Goal: Check status: Check status

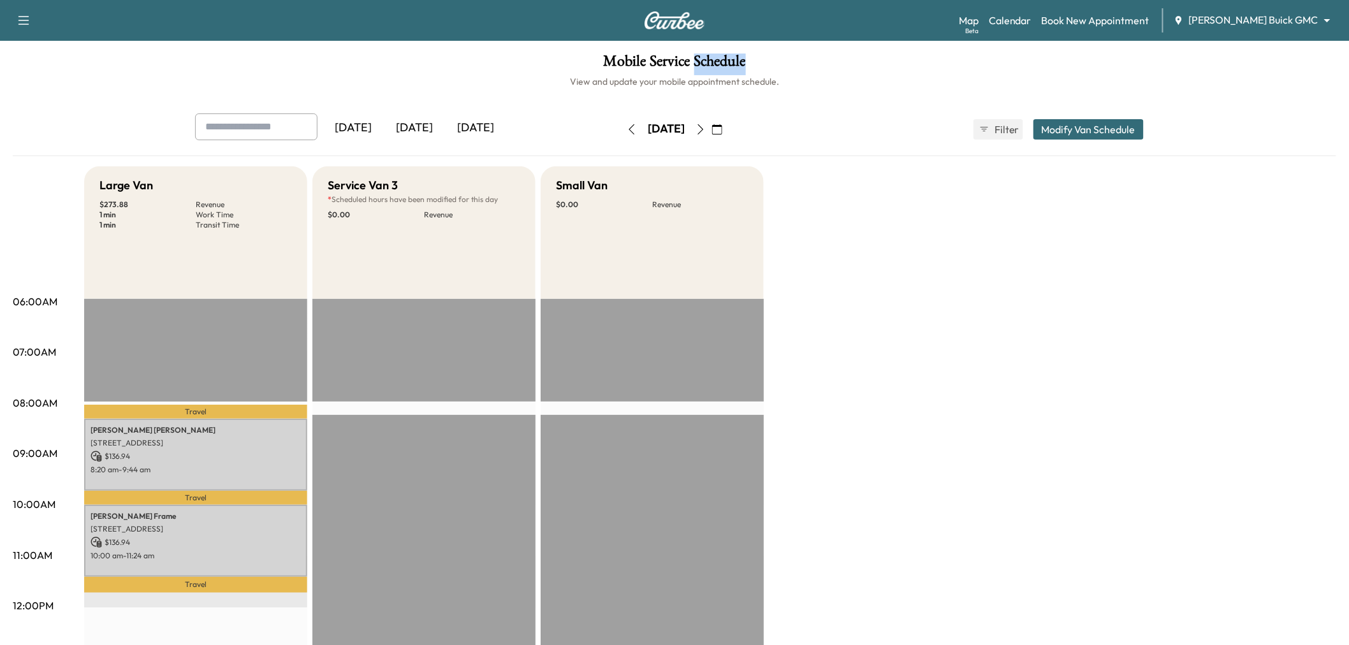
click at [706, 128] on icon "button" at bounding box center [700, 129] width 10 height 10
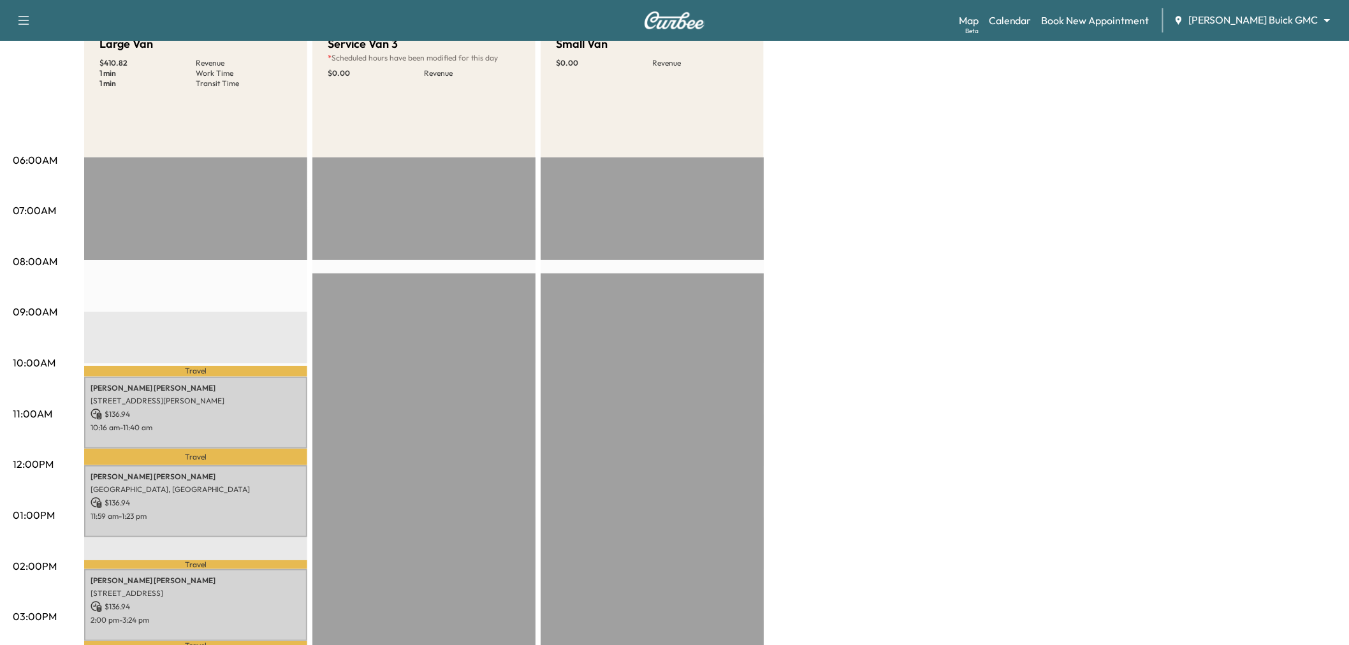
scroll to position [71, 0]
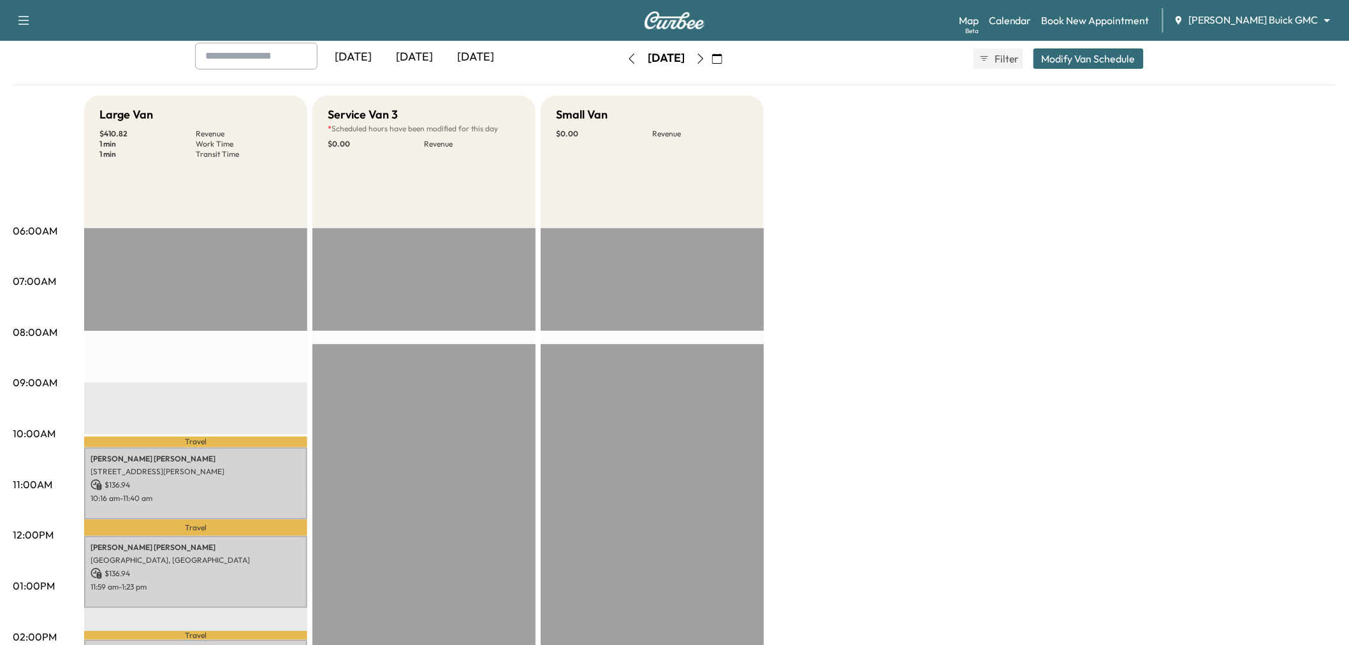
click at [626, 54] on icon "button" at bounding box center [631, 59] width 10 height 10
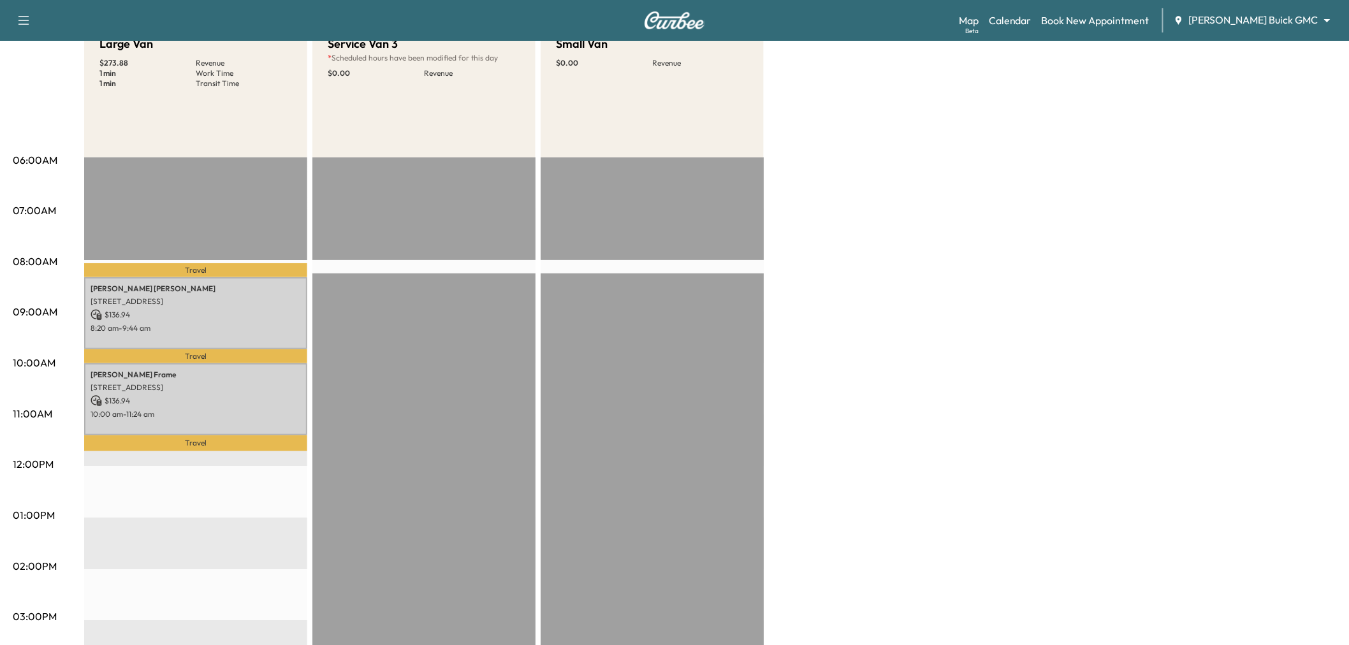
scroll to position [212, 0]
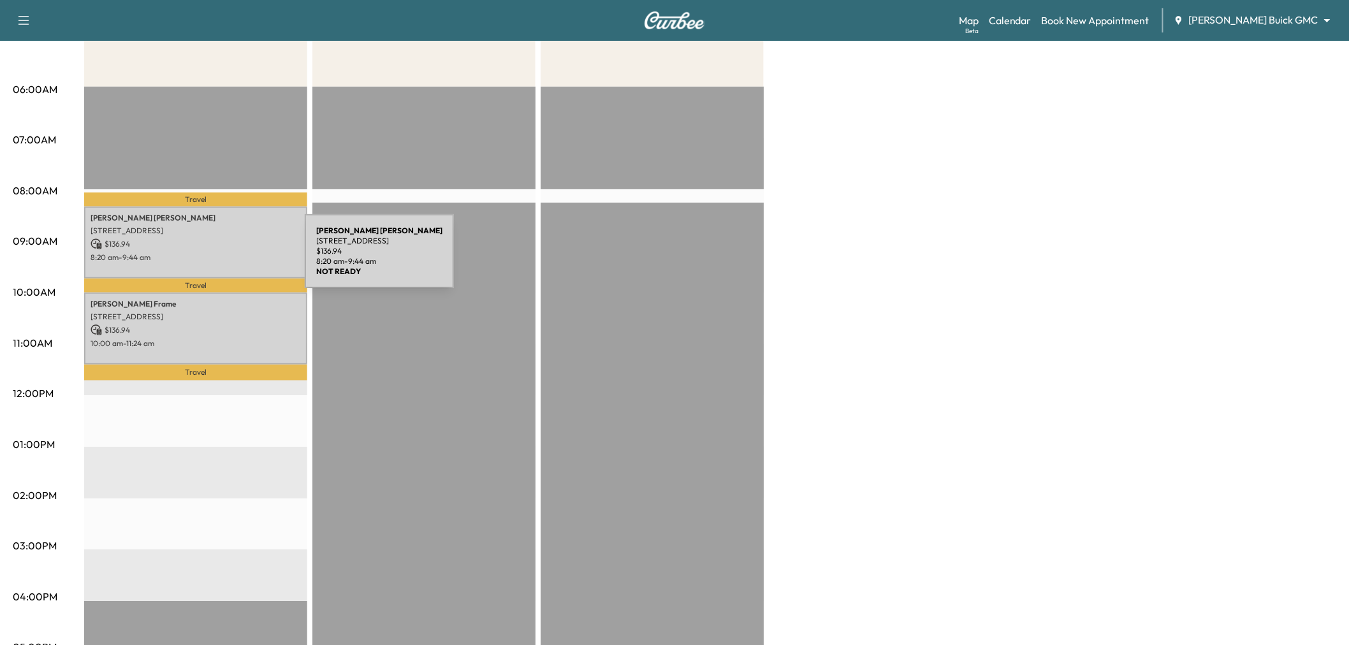
click at [209, 259] on p "8:20 am - 9:44 am" at bounding box center [195, 257] width 210 height 10
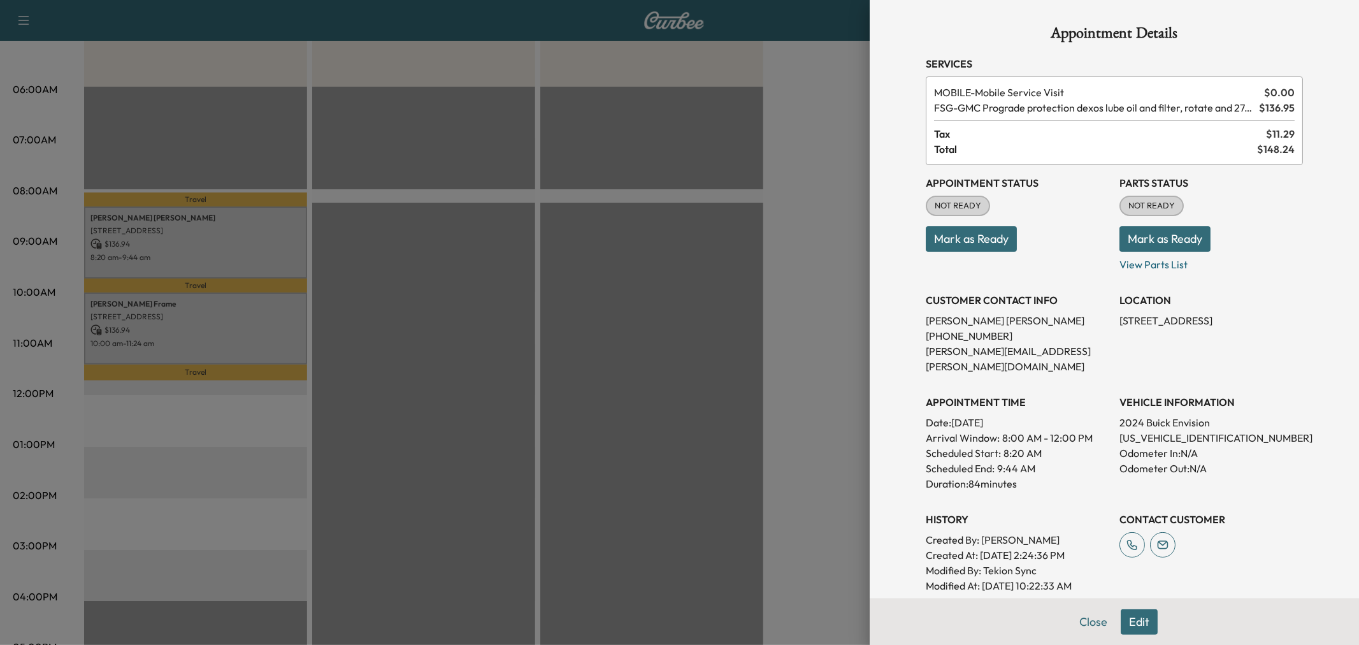
click at [227, 315] on div at bounding box center [679, 322] width 1359 height 645
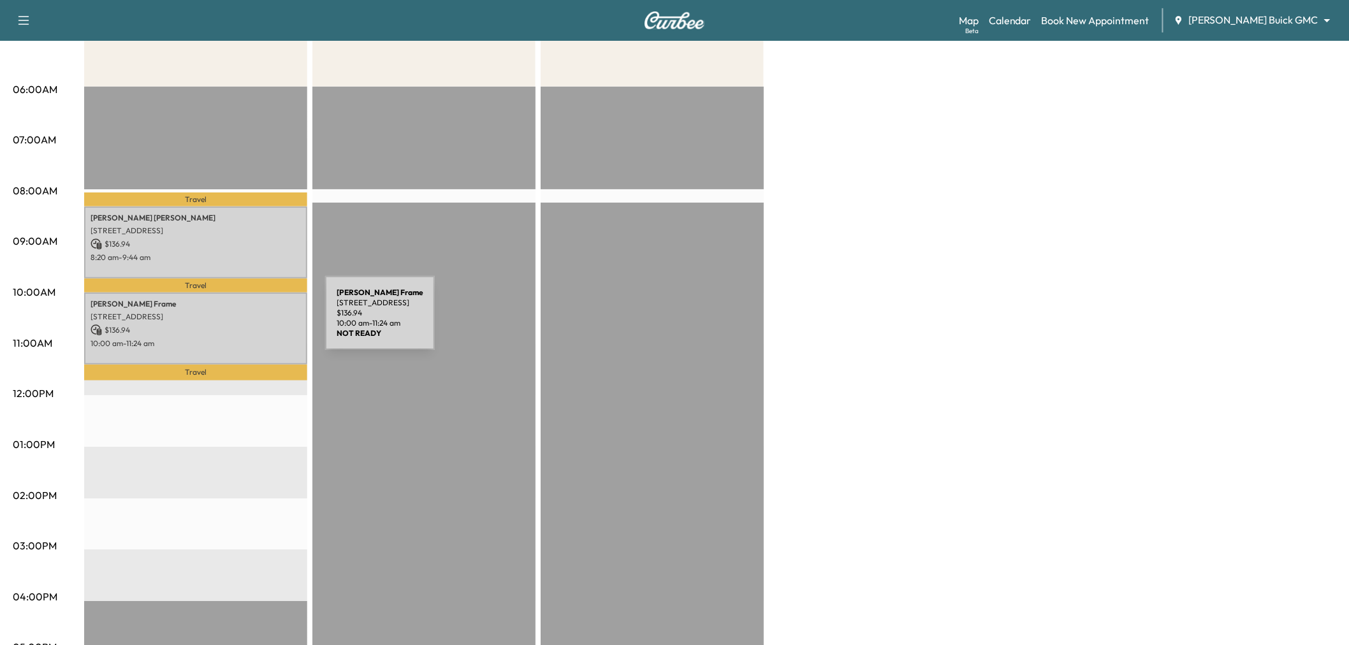
click at [229, 324] on p "$ 136.94" at bounding box center [195, 329] width 210 height 11
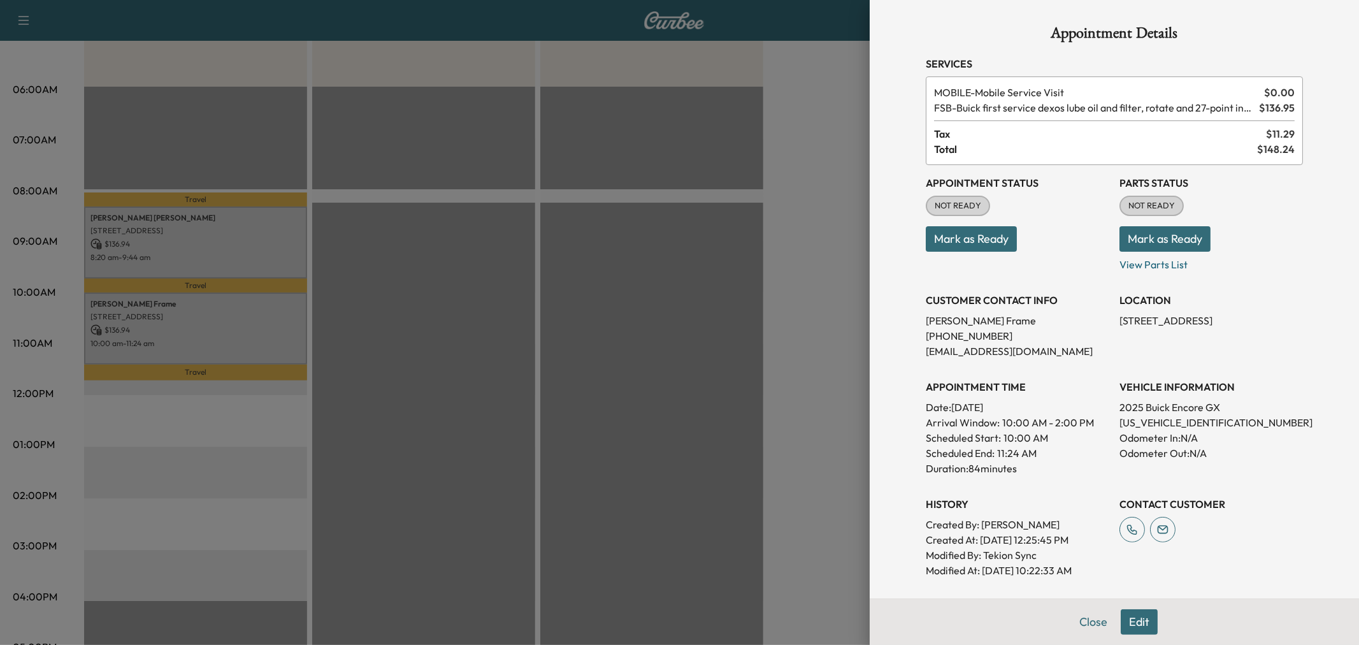
click at [459, 355] on div at bounding box center [679, 322] width 1359 height 645
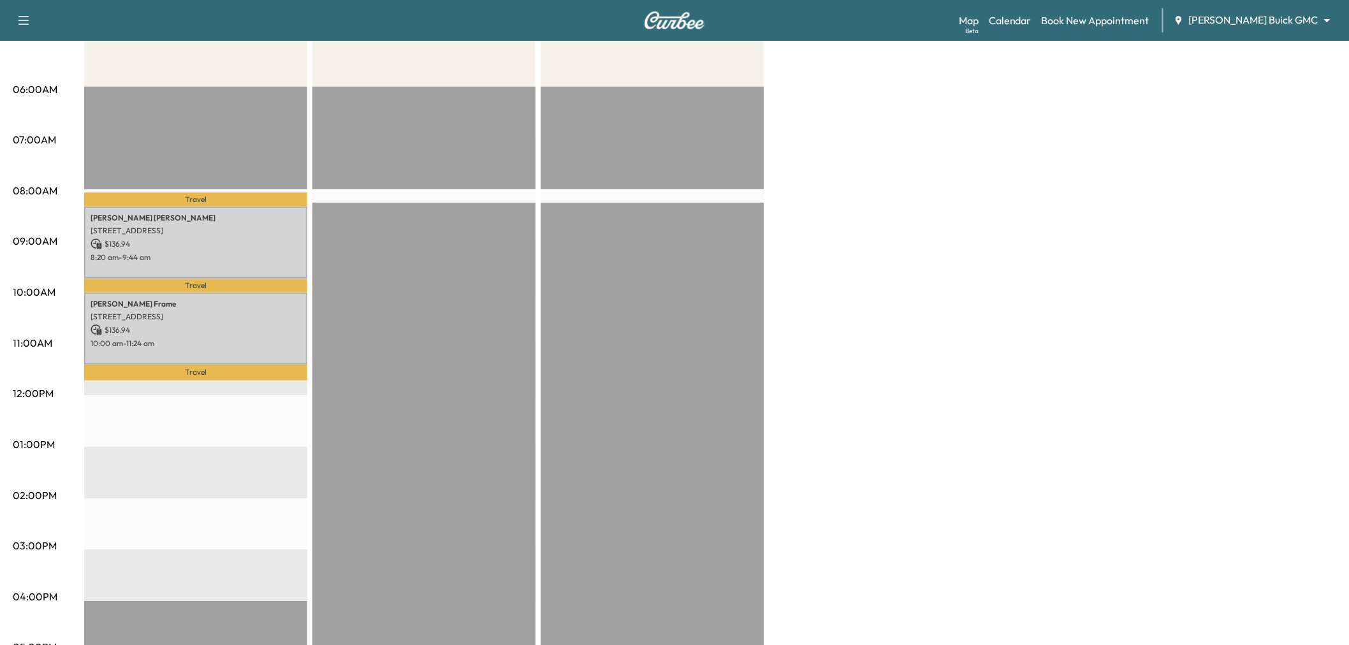
scroll to position [71, 0]
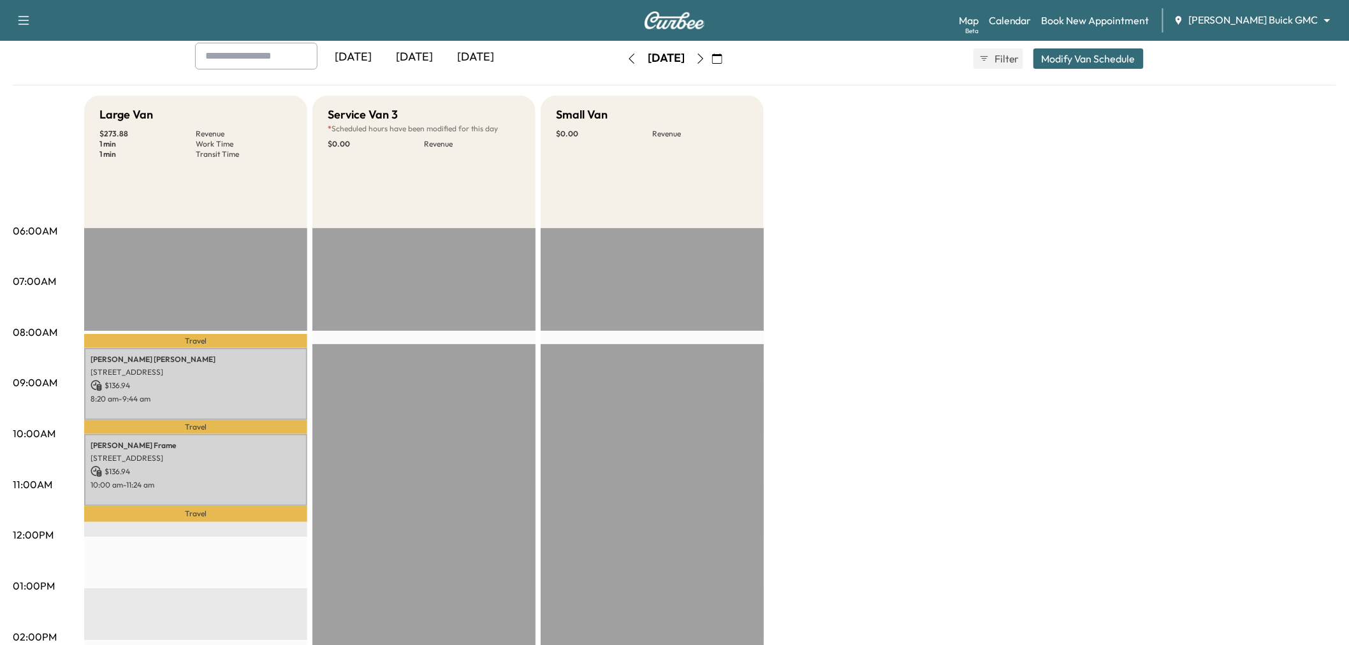
click at [430, 64] on div "[DATE]" at bounding box center [414, 57] width 61 height 29
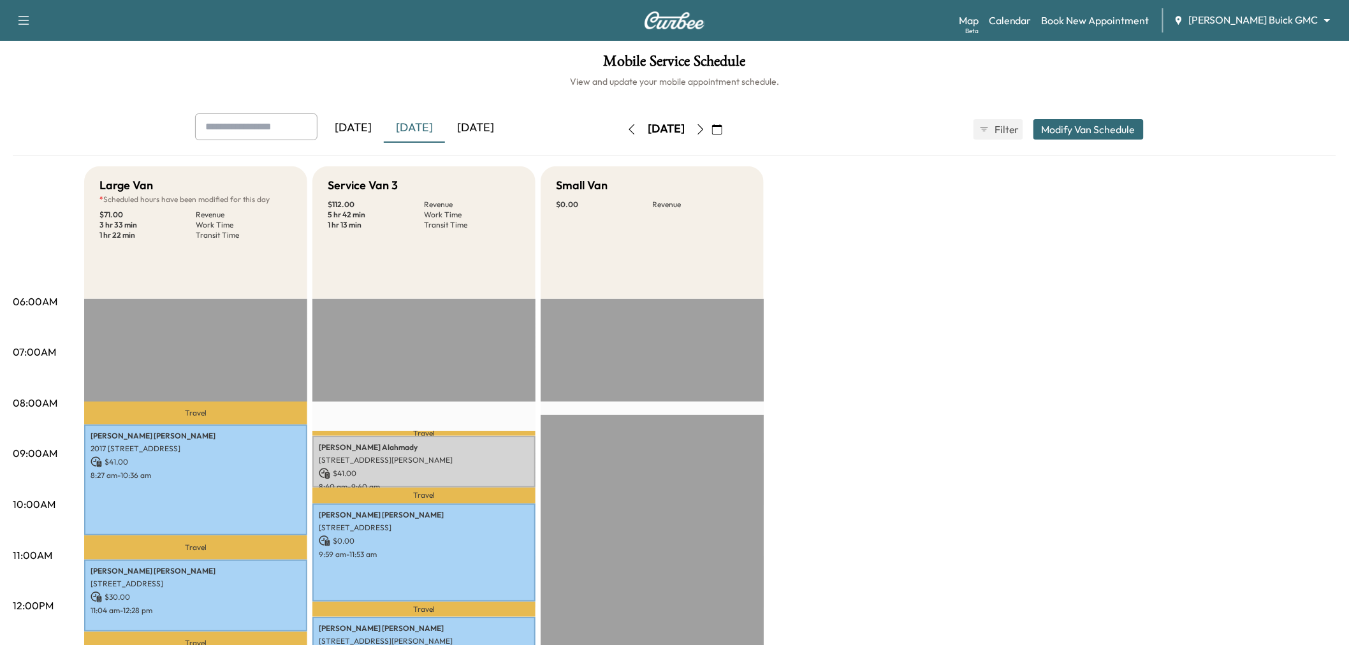
click at [626, 129] on icon "button" at bounding box center [631, 129] width 10 height 10
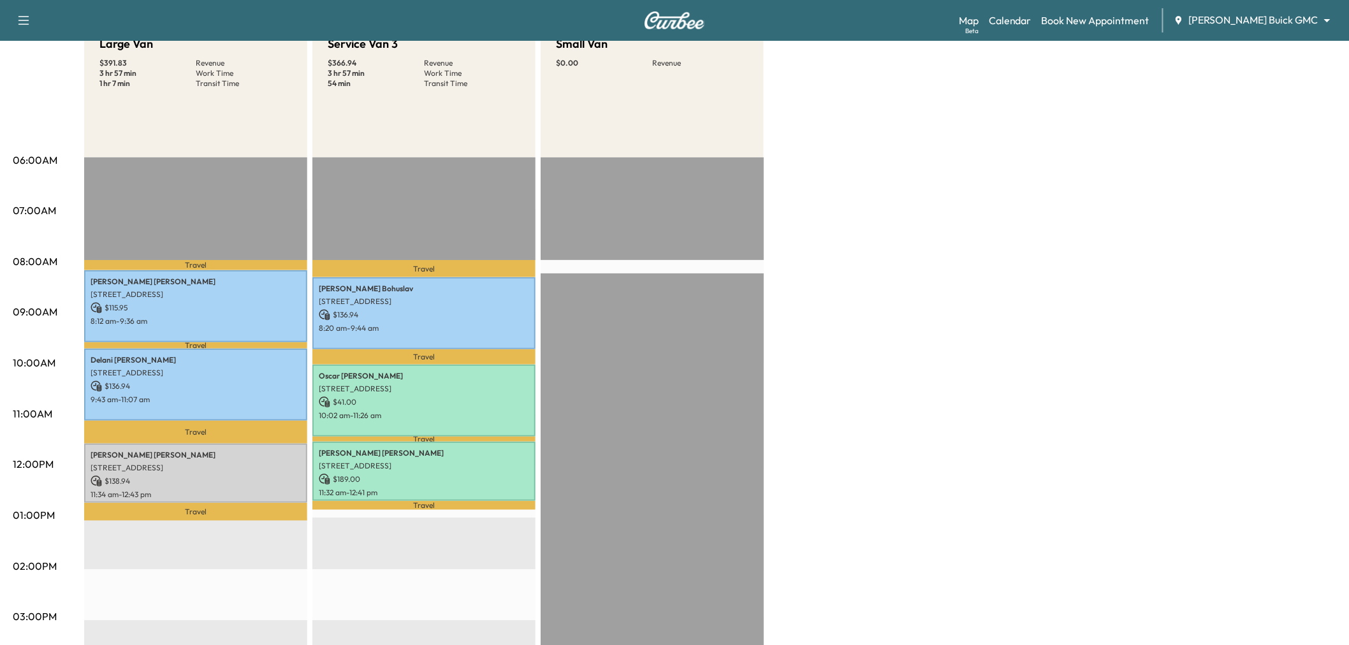
scroll to position [71, 0]
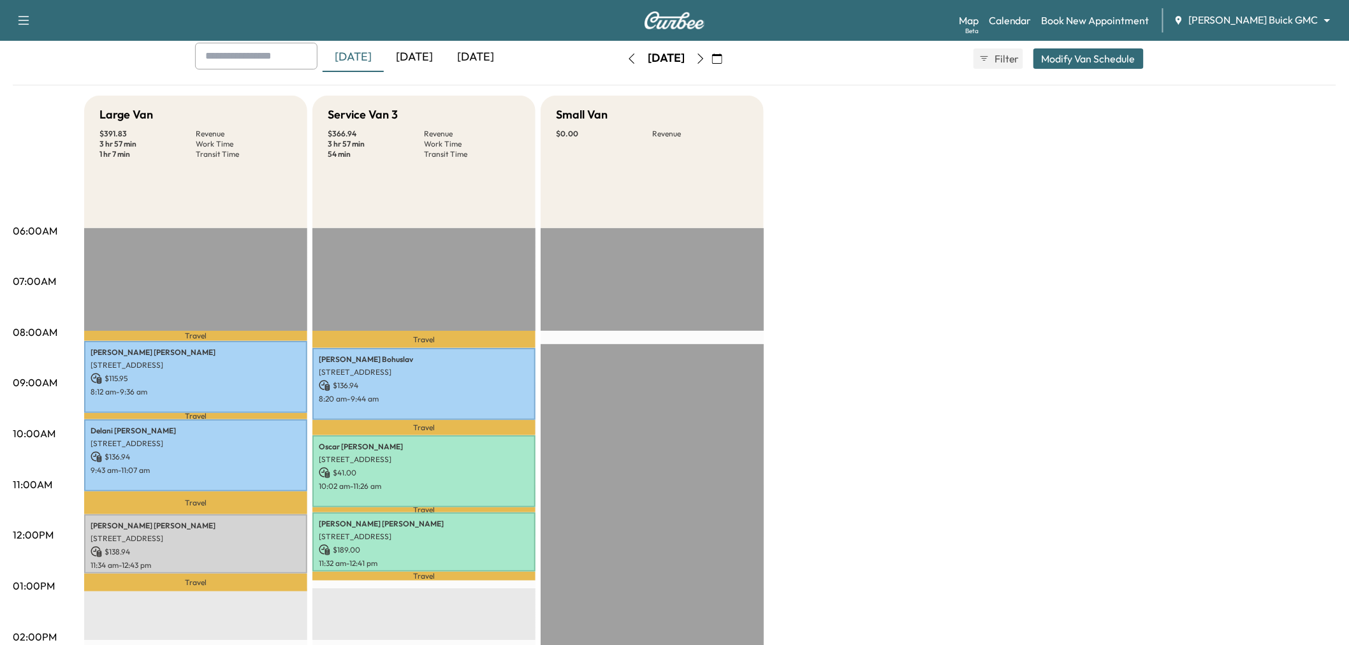
click at [626, 55] on icon "button" at bounding box center [631, 59] width 10 height 10
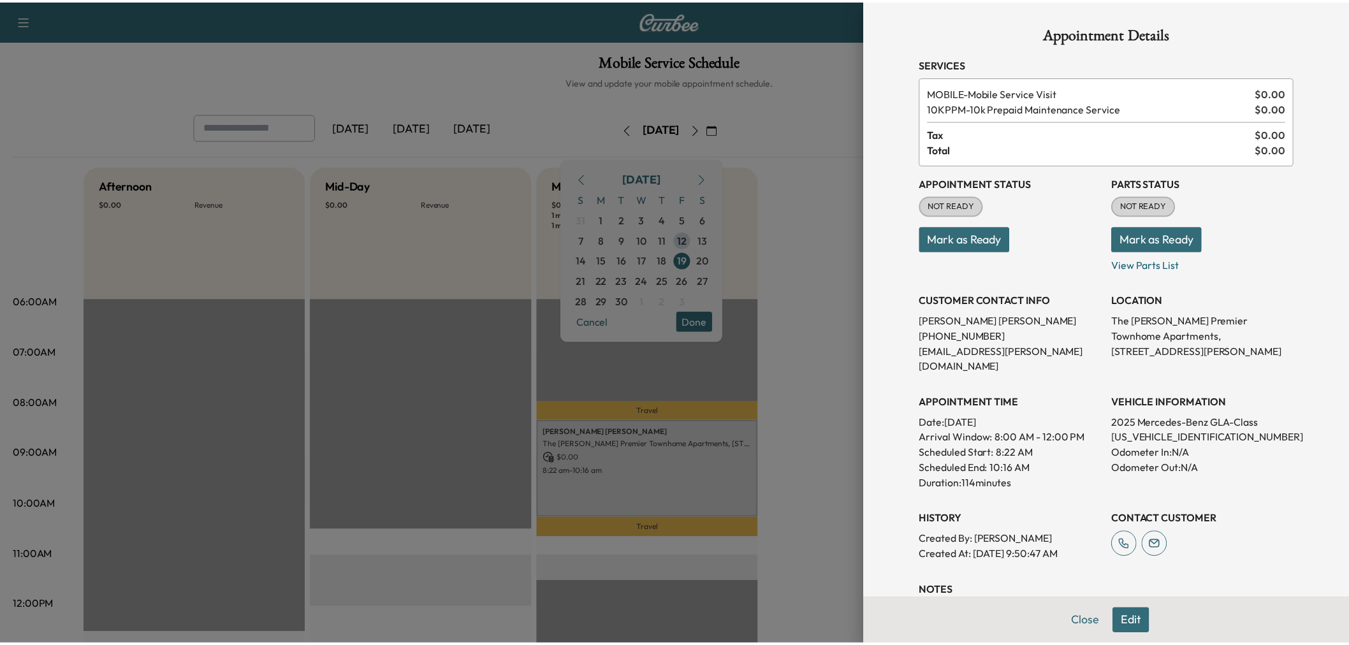
scroll to position [212, 0]
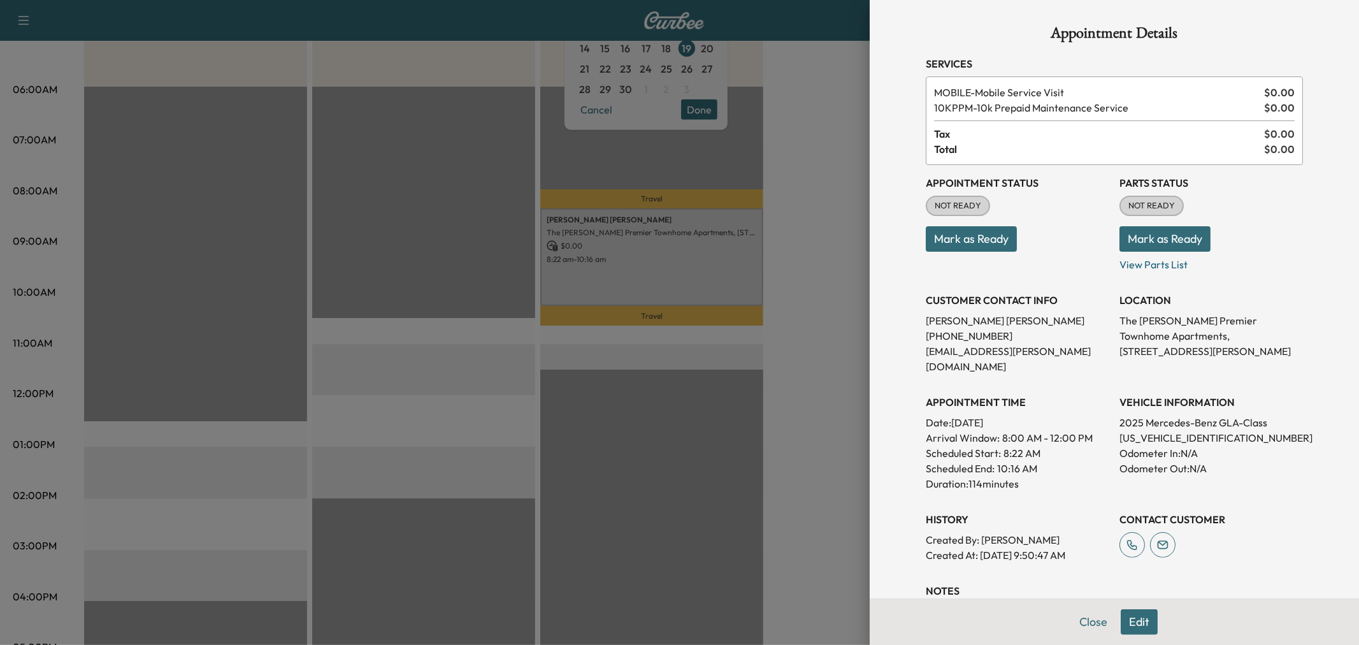
drag, startPoint x: 737, startPoint y: 161, endPoint x: 733, endPoint y: 171, distance: 10.5
click at [739, 162] on div at bounding box center [679, 322] width 1359 height 645
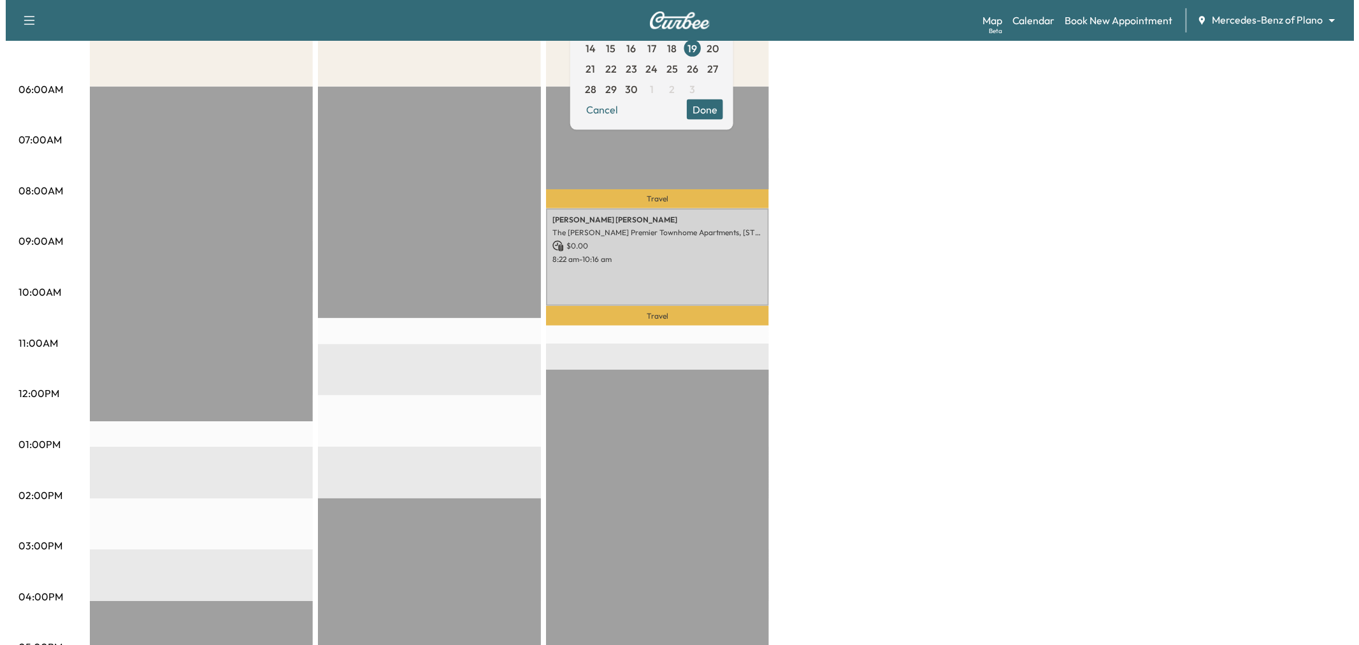
scroll to position [0, 0]
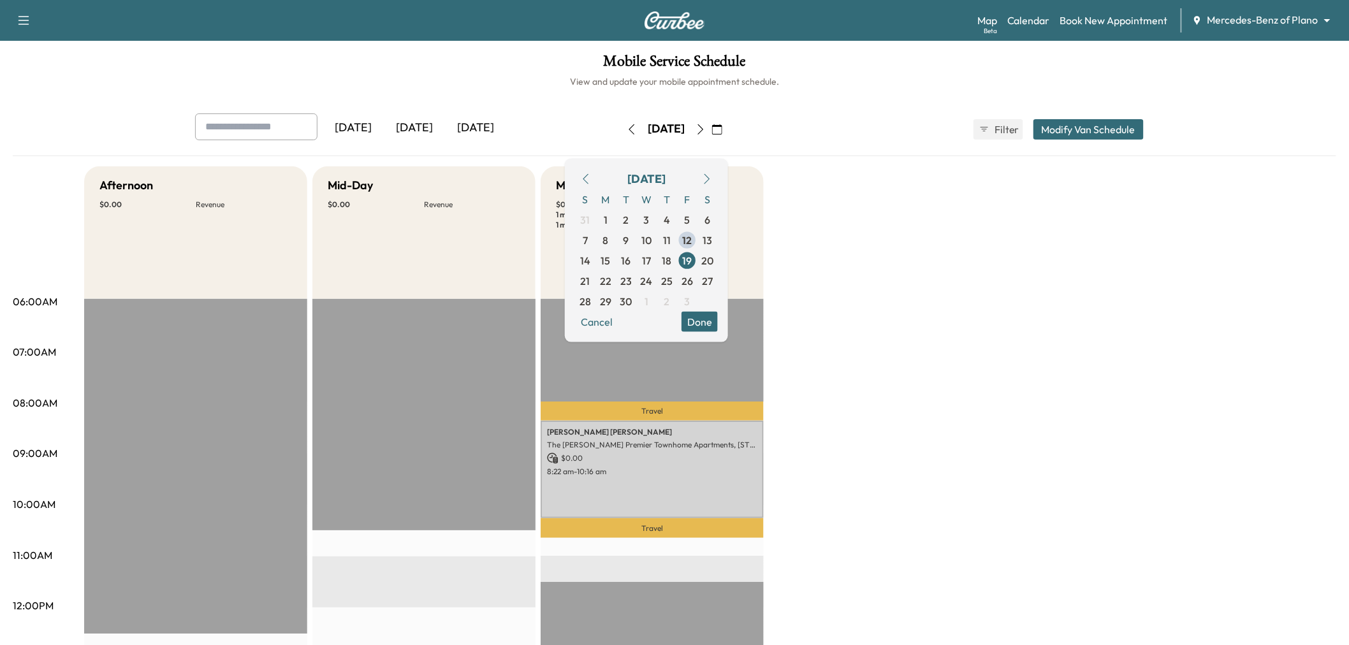
click at [419, 127] on div "[DATE]" at bounding box center [414, 127] width 61 height 29
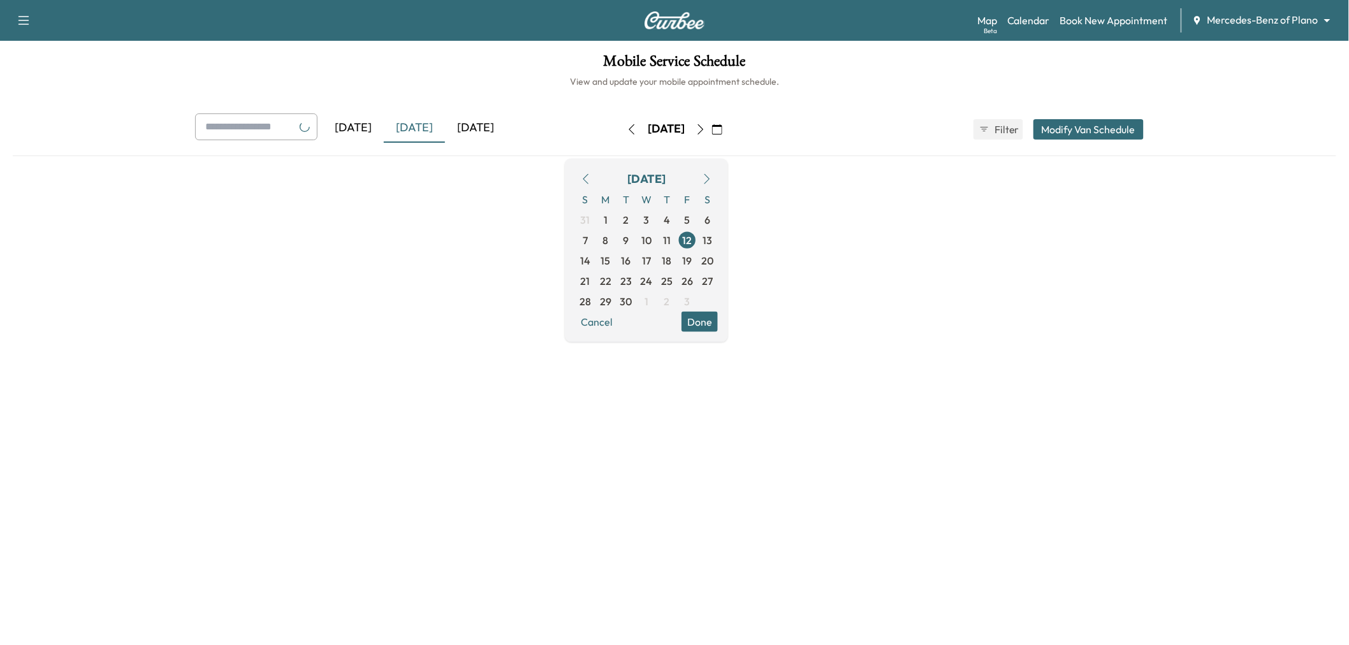
click at [372, 129] on div "[DATE]" at bounding box center [352, 127] width 61 height 29
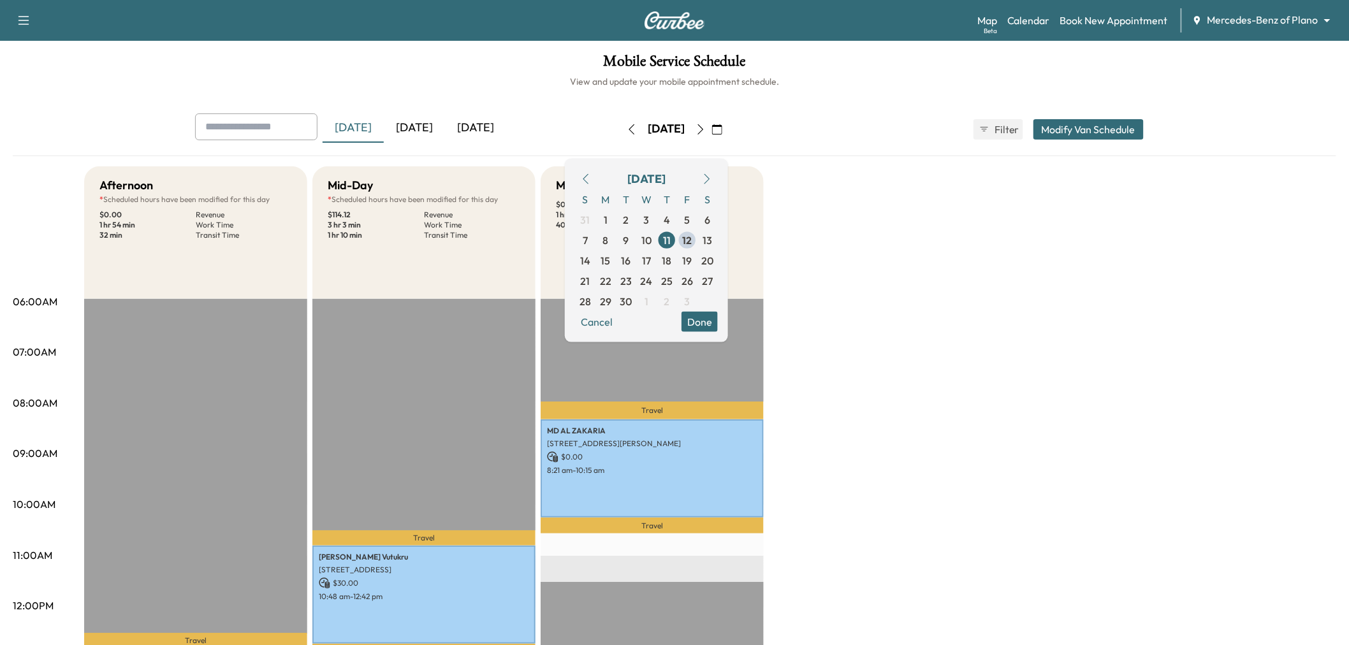
drag, startPoint x: 585, startPoint y: 128, endPoint x: 584, endPoint y: 155, distance: 26.8
click at [626, 129] on icon "button" at bounding box center [631, 129] width 10 height 10
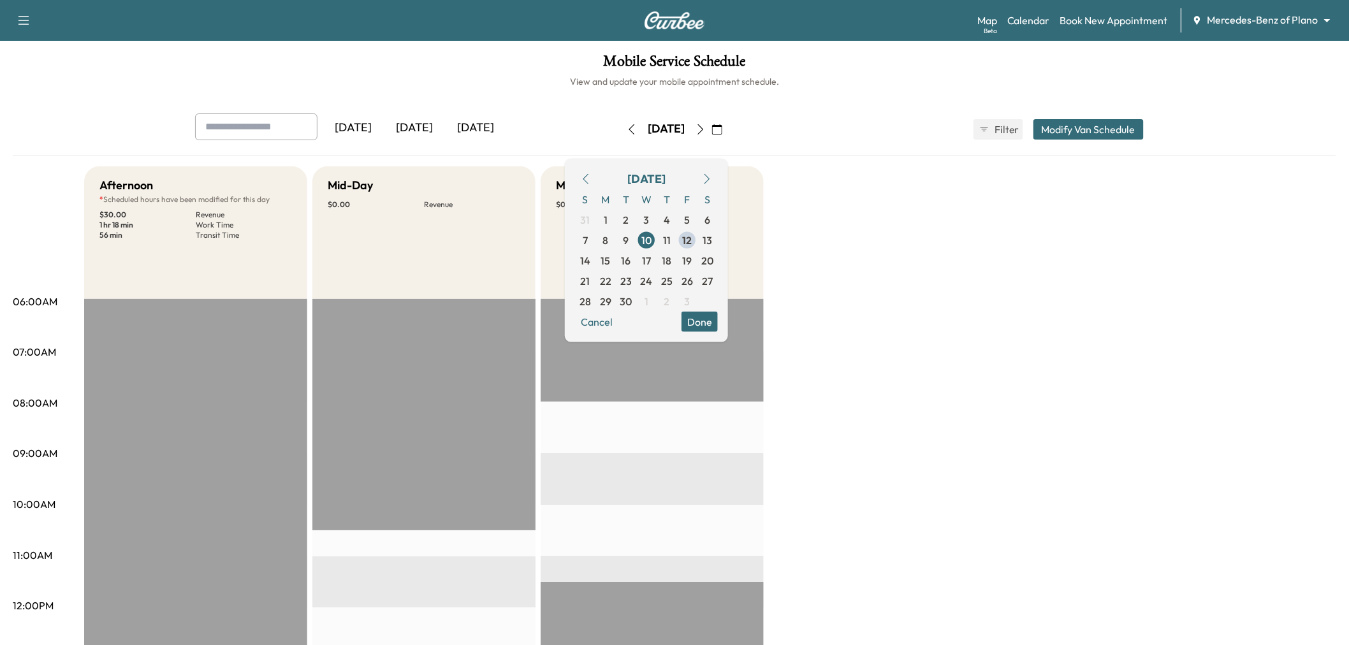
drag, startPoint x: 587, startPoint y: 126, endPoint x: 578, endPoint y: 135, distance: 13.1
click at [626, 130] on icon "button" at bounding box center [631, 129] width 10 height 10
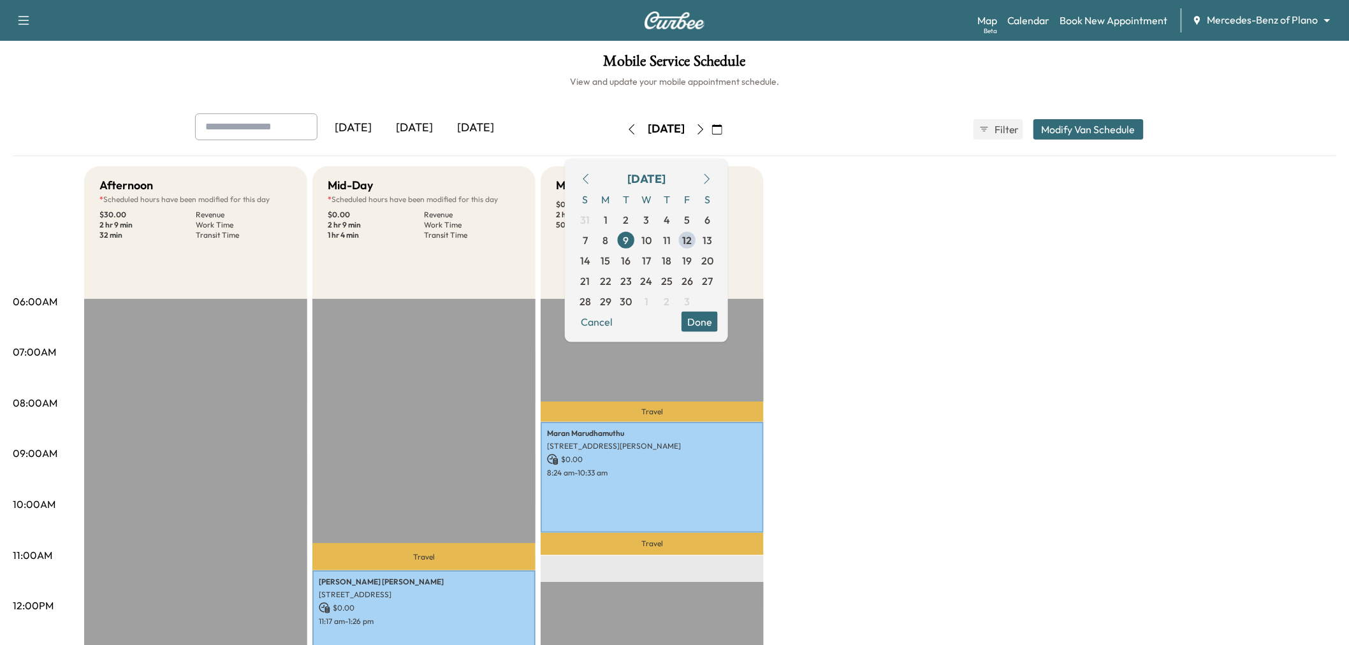
click at [626, 134] on icon "button" at bounding box center [631, 129] width 10 height 10
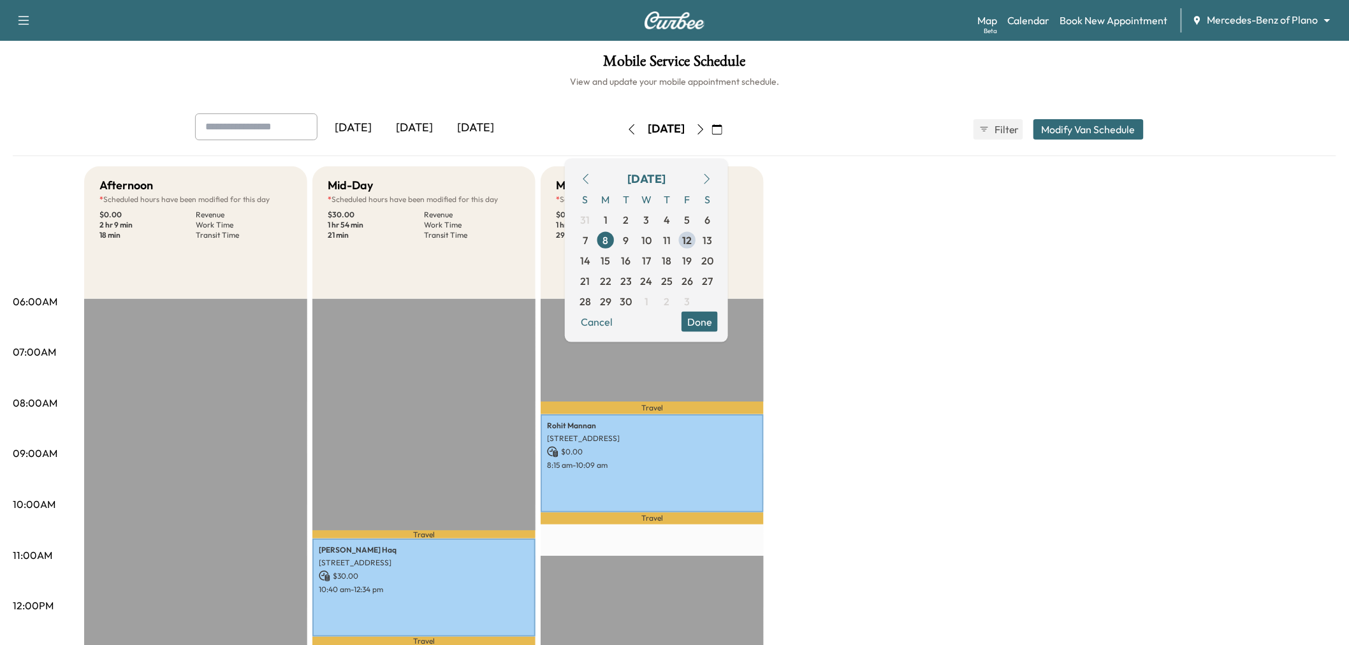
click at [706, 125] on icon "button" at bounding box center [700, 129] width 10 height 10
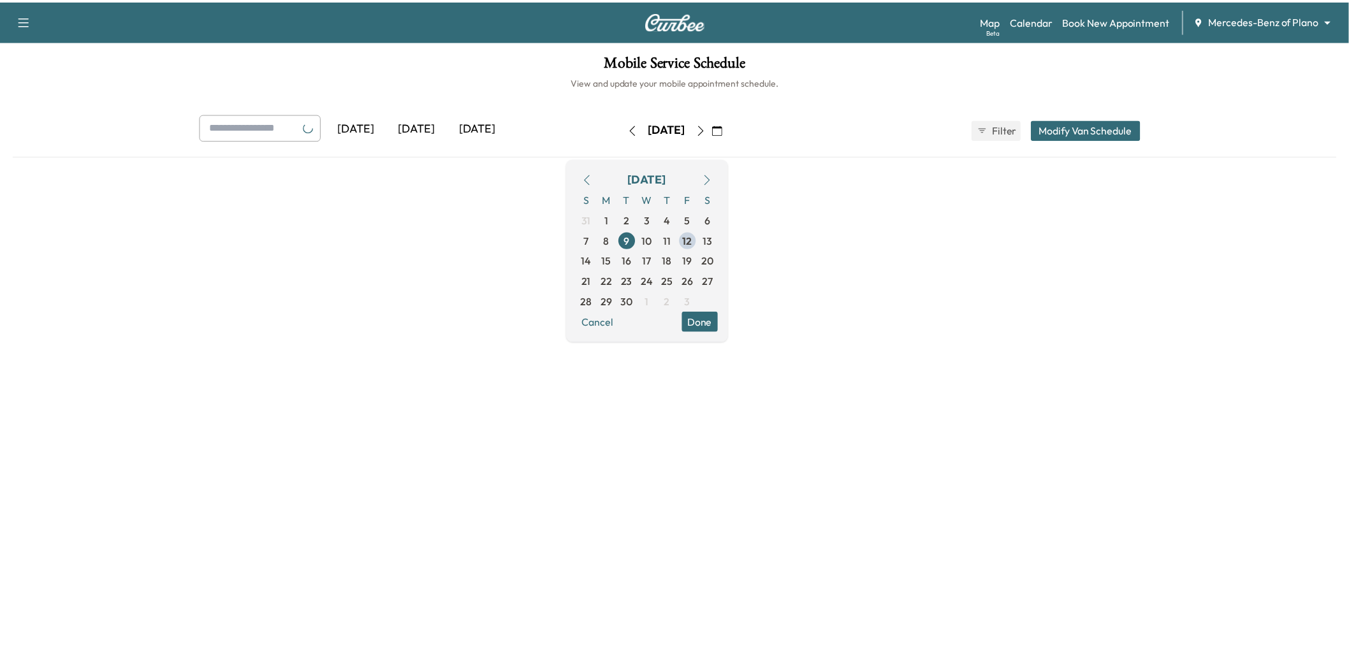
scroll to position [212, 0]
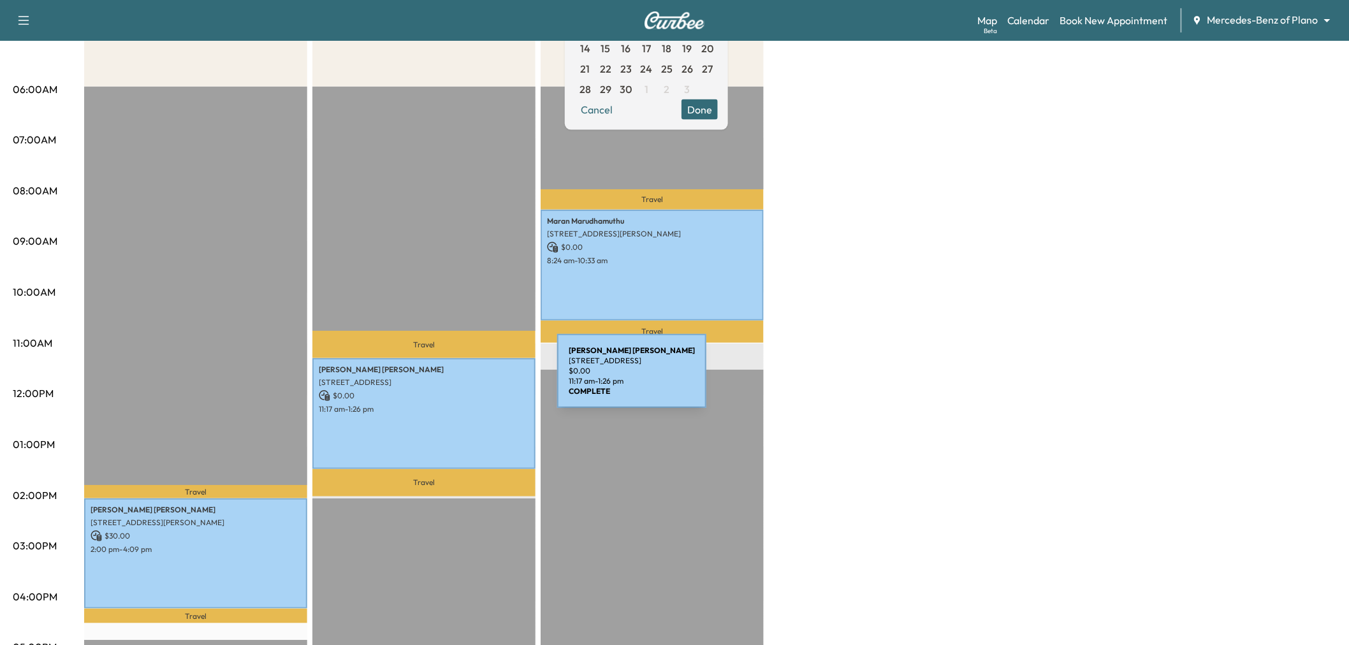
drag, startPoint x: 370, startPoint y: 382, endPoint x: 461, endPoint y: 379, distance: 91.9
click at [461, 379] on p "[STREET_ADDRESS]" at bounding box center [424, 382] width 210 height 10
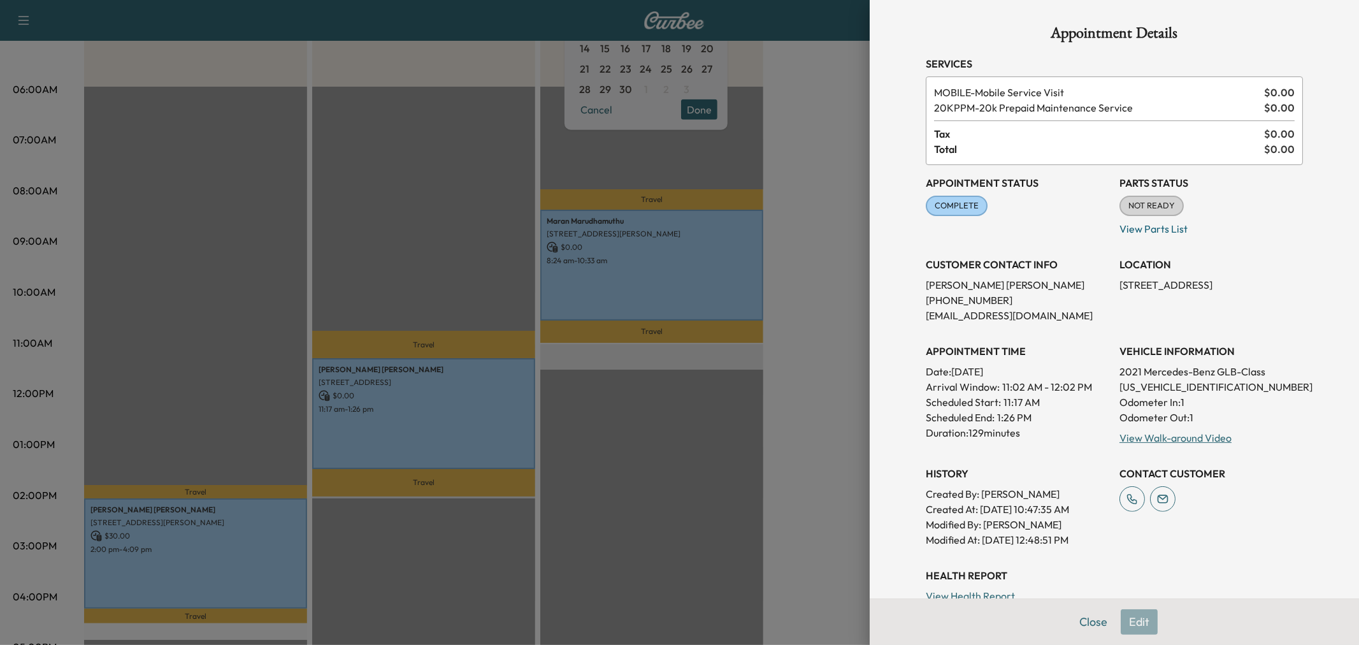
click at [464, 244] on div at bounding box center [679, 322] width 1359 height 645
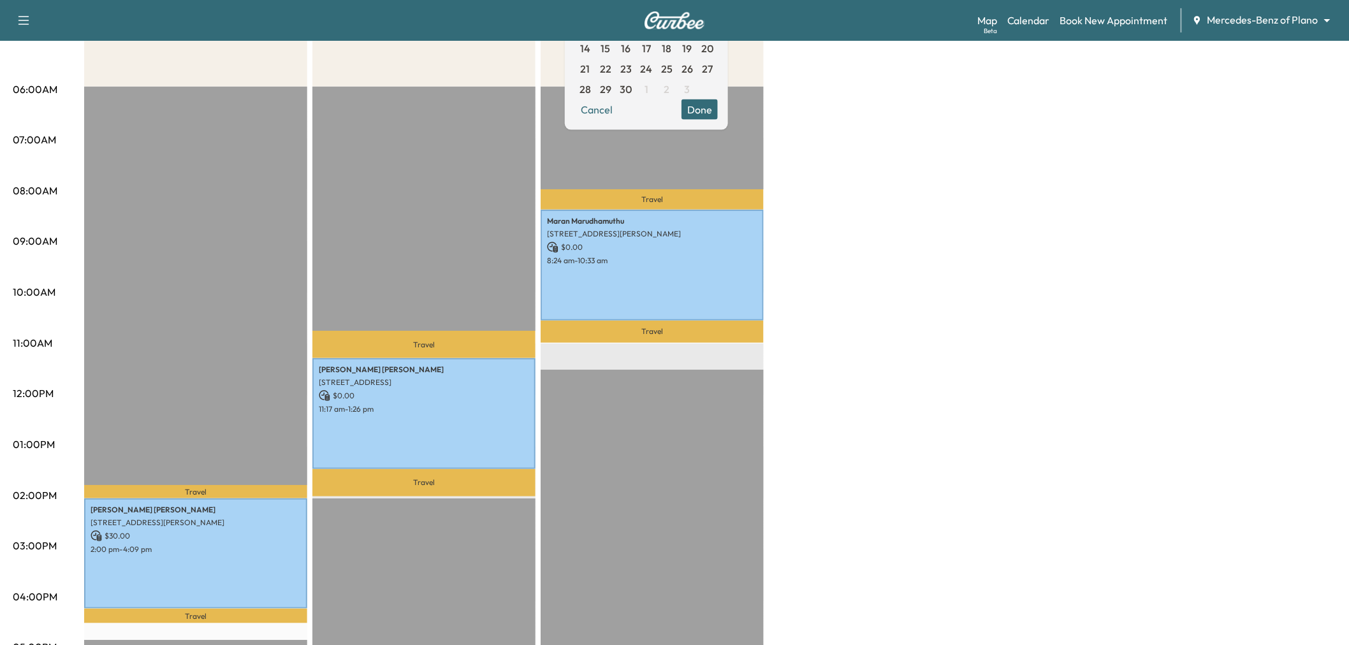
scroll to position [71, 0]
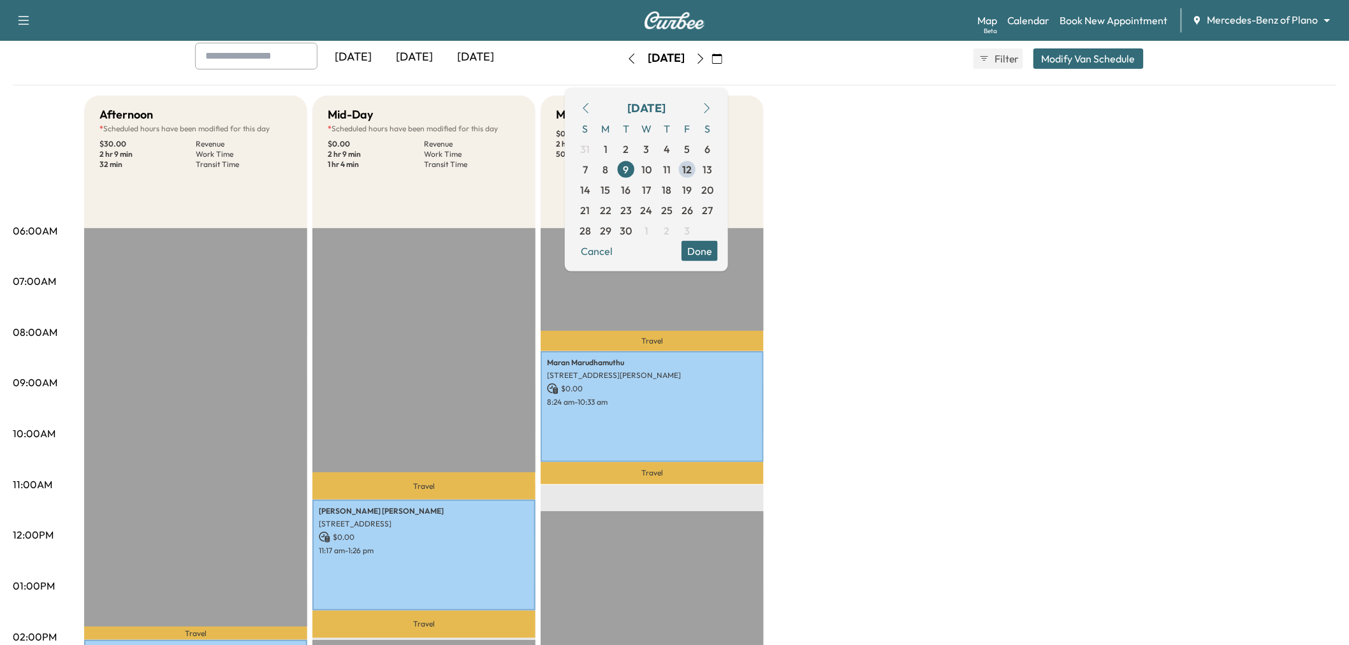
click at [706, 55] on icon "button" at bounding box center [700, 59] width 10 height 10
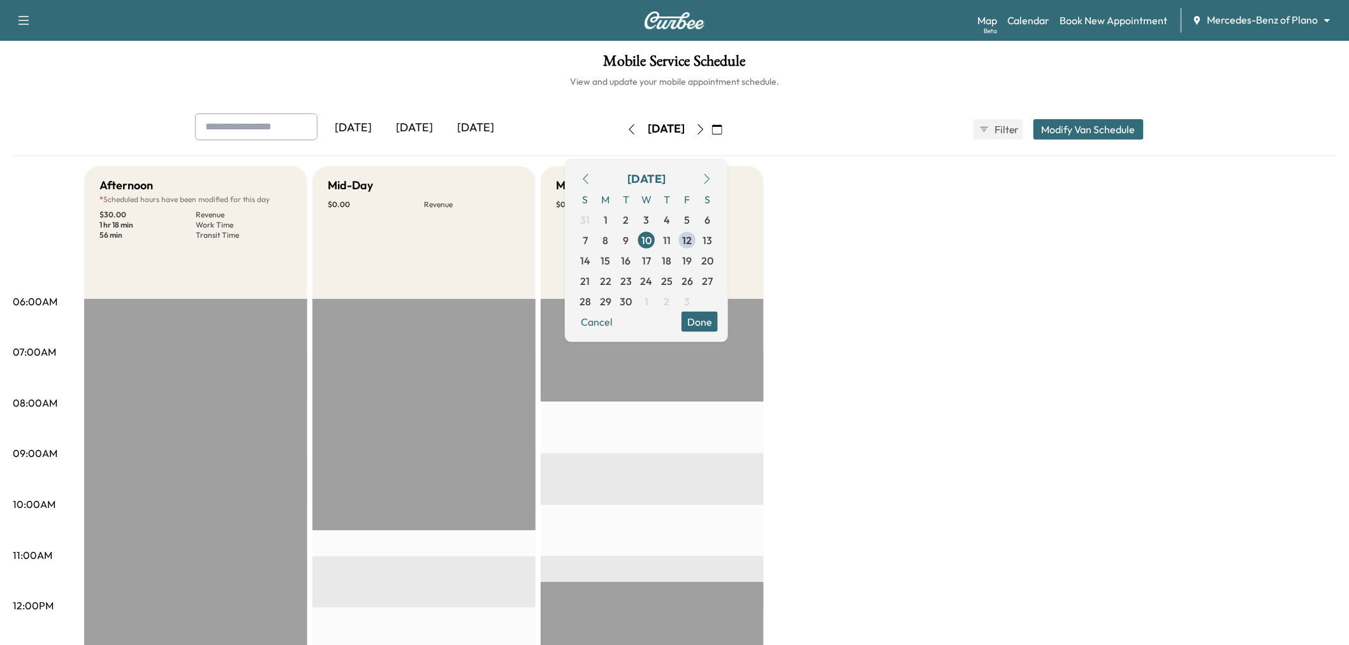
click at [711, 122] on button "button" at bounding box center [701, 129] width 22 height 20
